Goal: Information Seeking & Learning: Stay updated

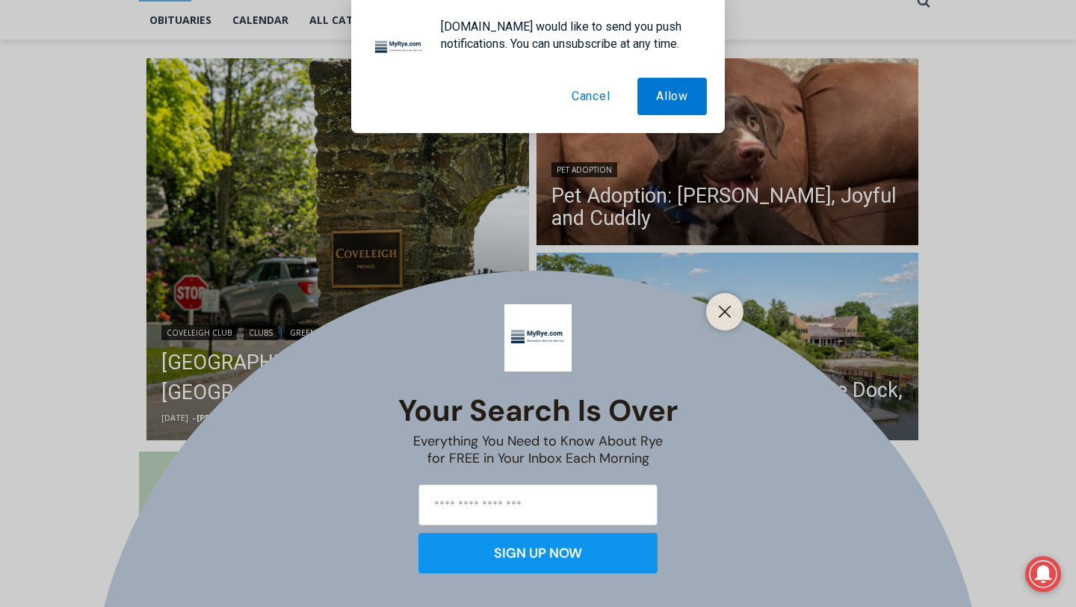
scroll to position [359, 0]
click at [588, 102] on button "Cancel" at bounding box center [591, 96] width 76 height 37
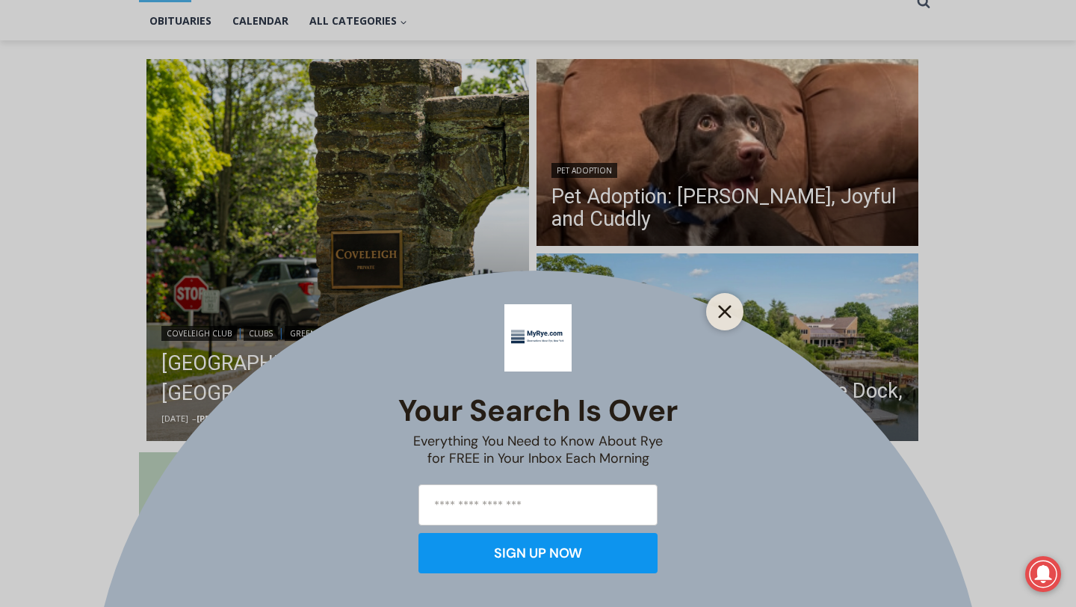
click at [718, 305] on icon "Close" at bounding box center [724, 311] width 13 height 13
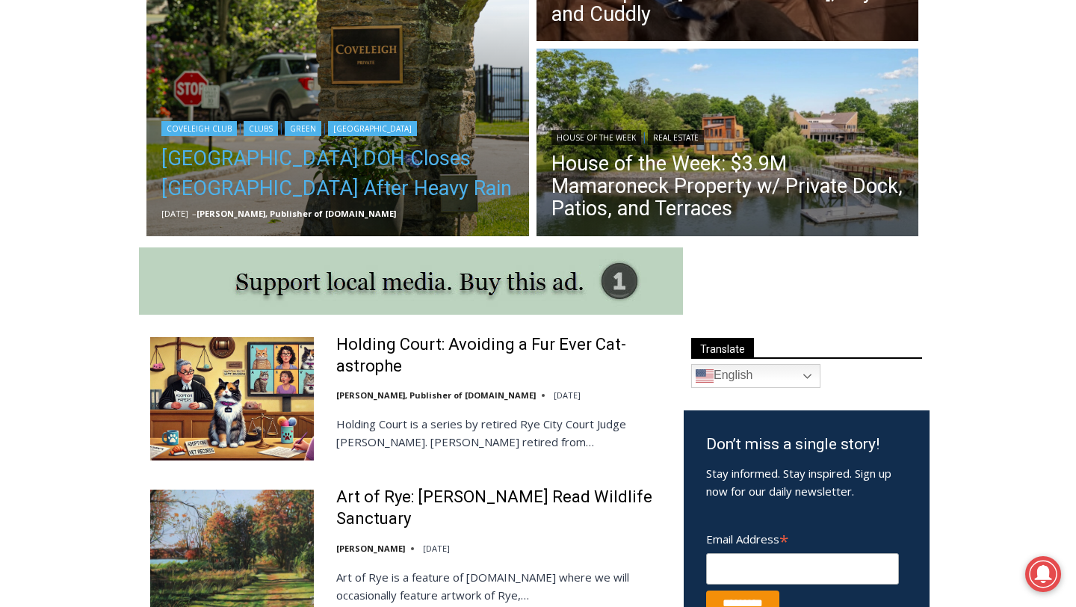
scroll to position [554, 0]
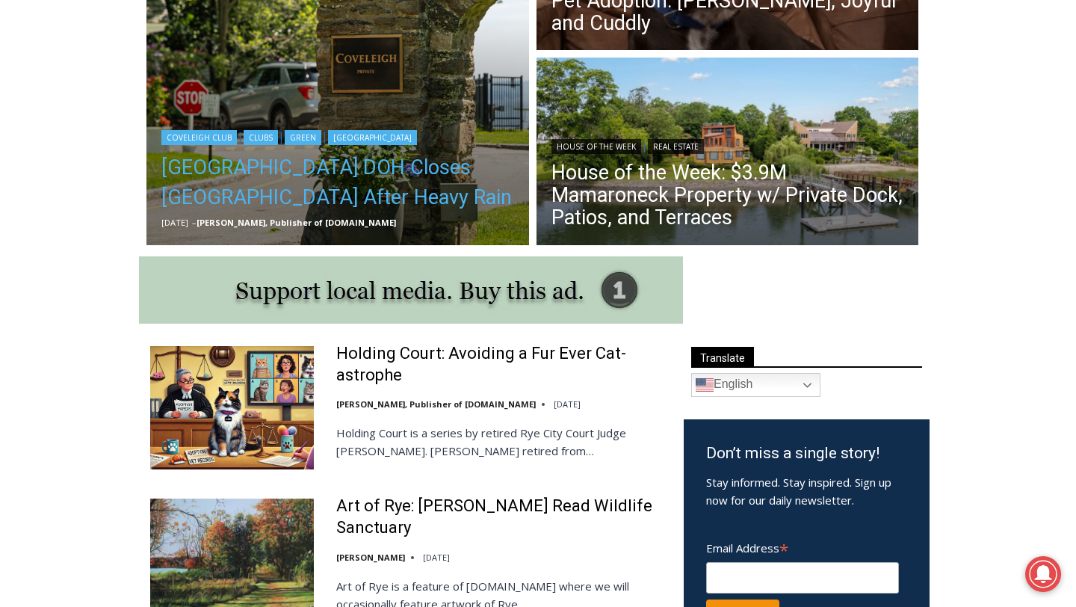
click at [380, 200] on link "Westchester County DOH Closes Coveleigh Club Beach After Heavy Rain" at bounding box center [337, 182] width 353 height 60
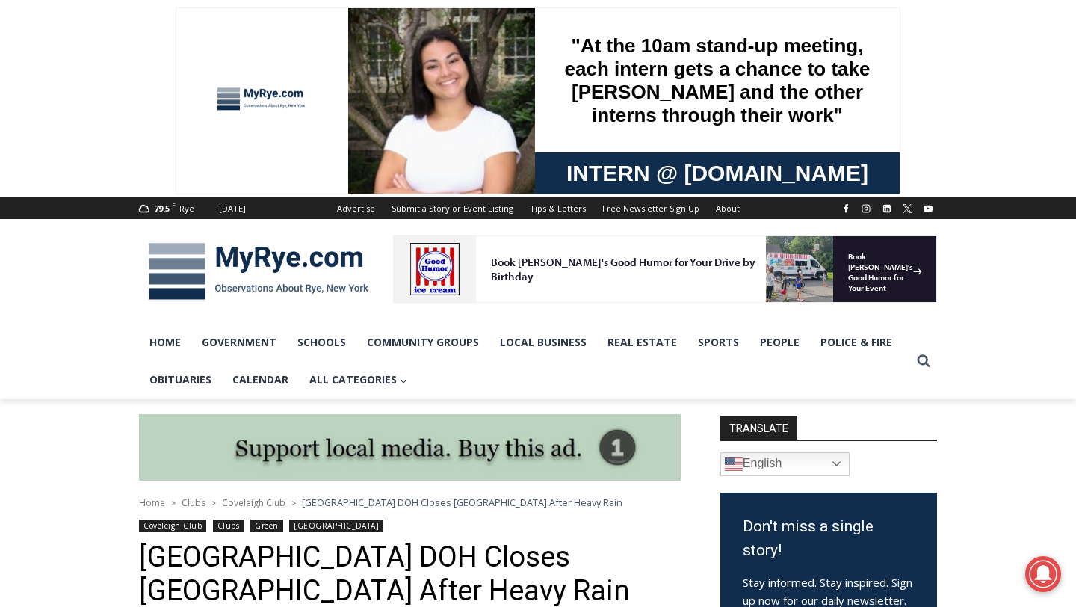
click at [192, 280] on img at bounding box center [258, 271] width 239 height 78
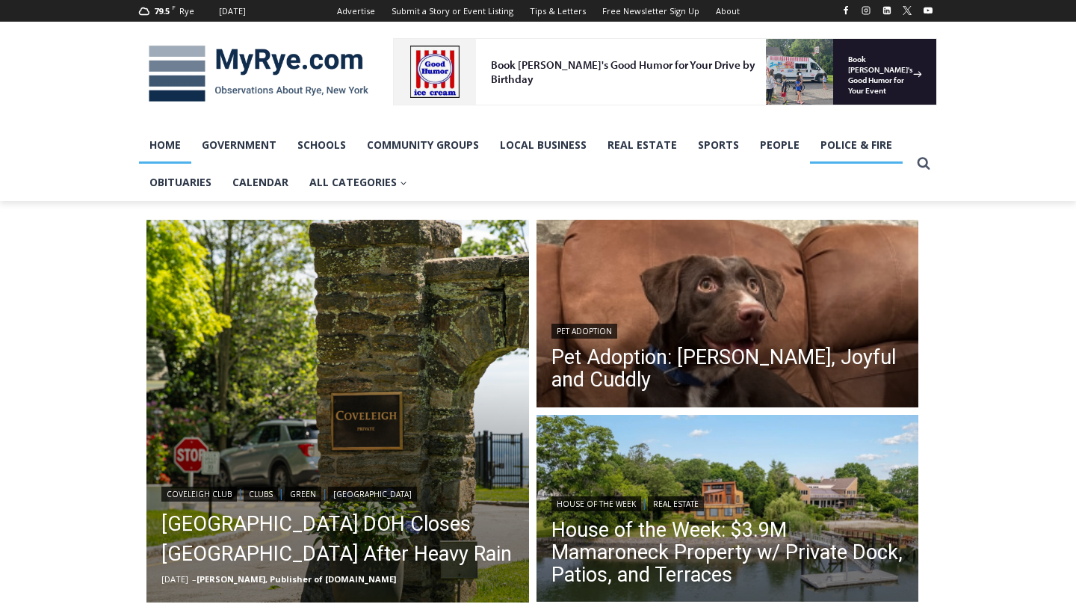
click at [849, 146] on link "Police & Fire" at bounding box center [856, 144] width 93 height 37
